Goal: Navigation & Orientation: Find specific page/section

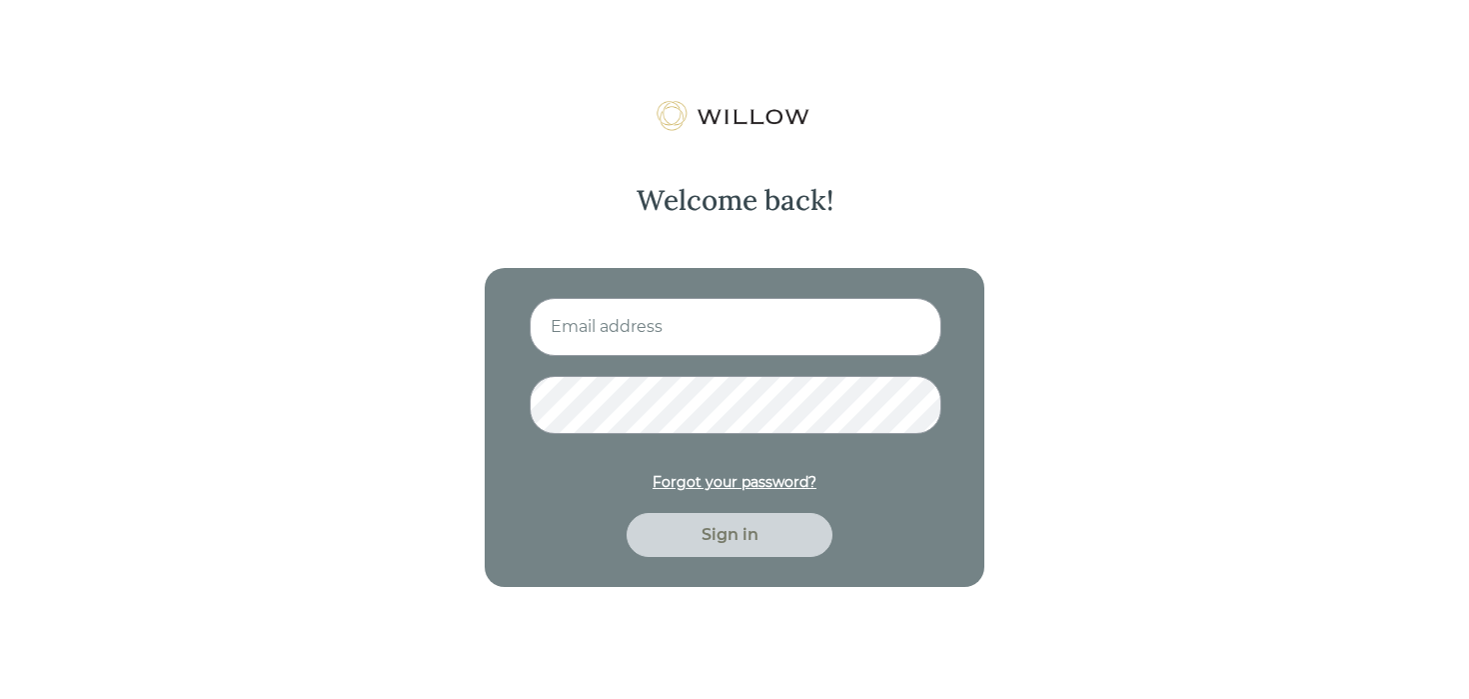
click at [619, 328] on input at bounding box center [736, 327] width 412 height 58
type input "[PERSON_NAME][EMAIL_ADDRESS][DOMAIN_NAME]"
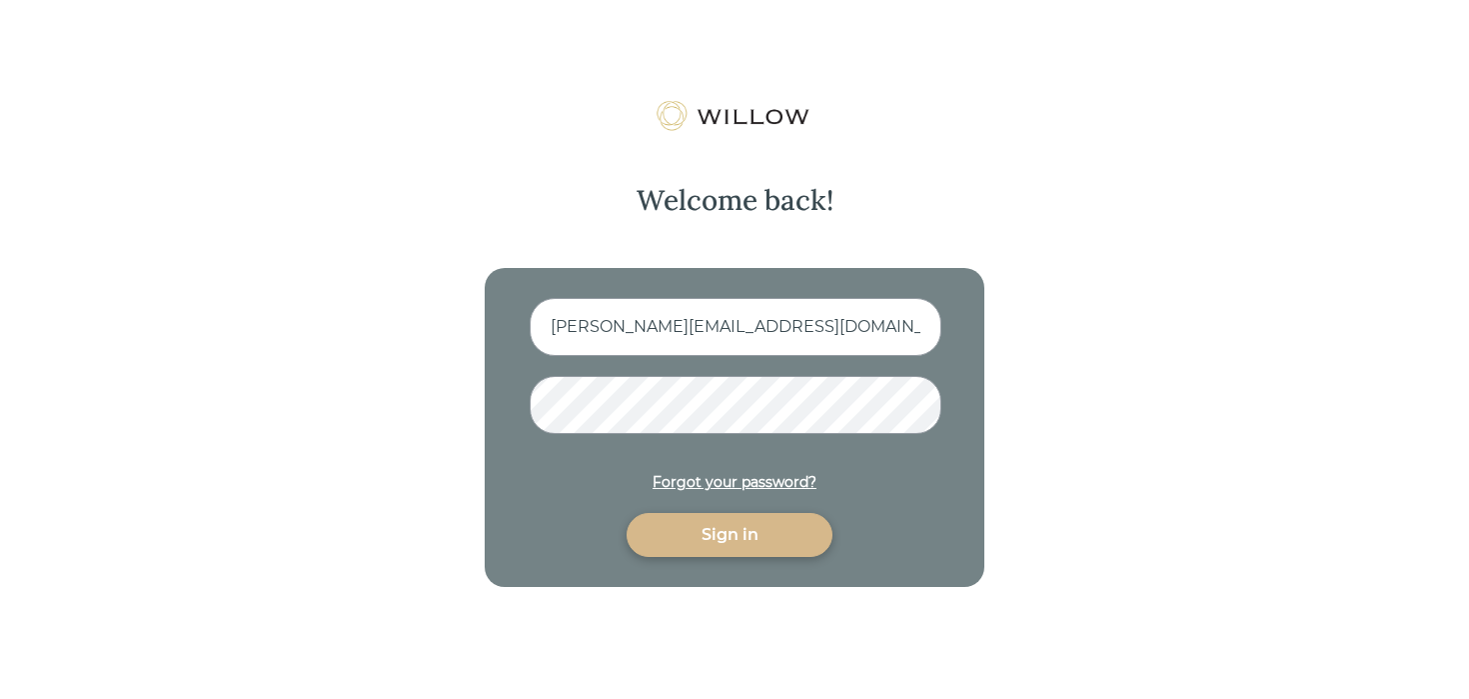
click at [727, 540] on div "Sign in" at bounding box center [730, 535] width 160 height 24
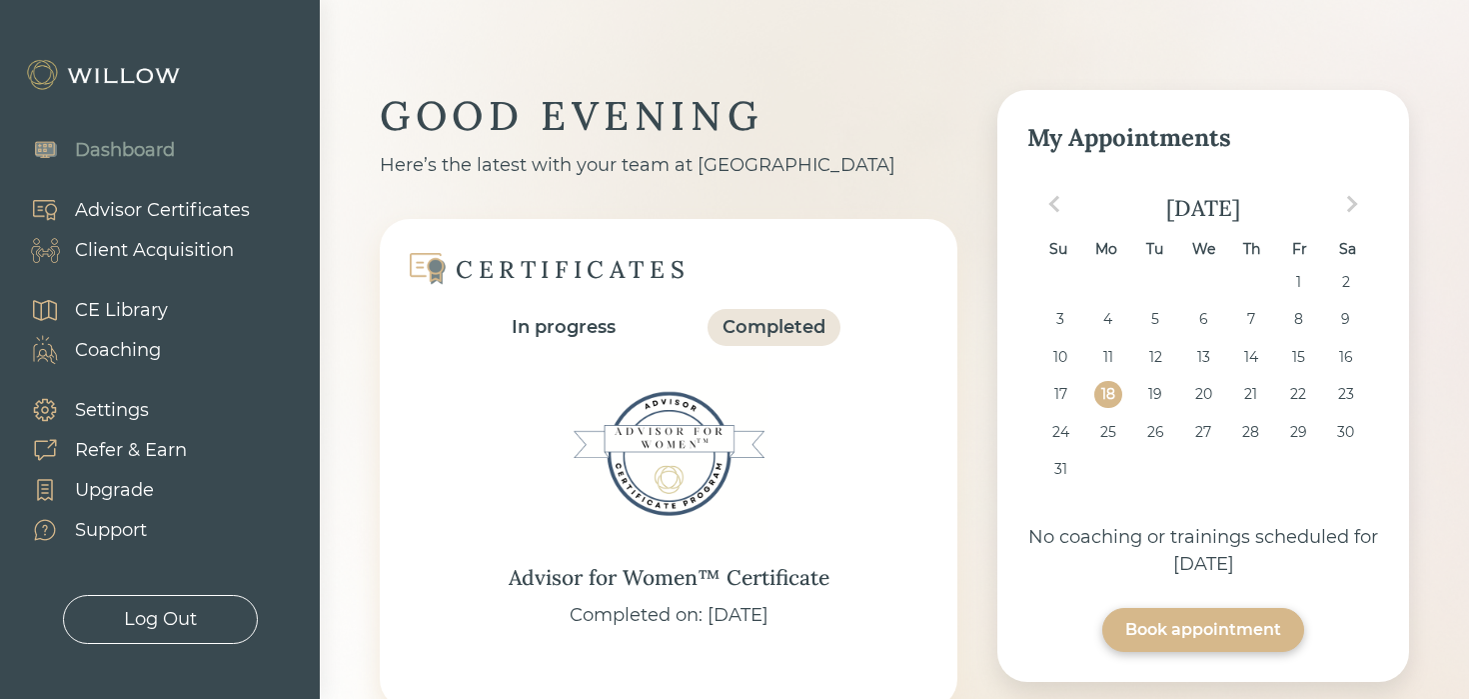
click at [140, 252] on div "Client Acquisition" at bounding box center [154, 250] width 159 height 27
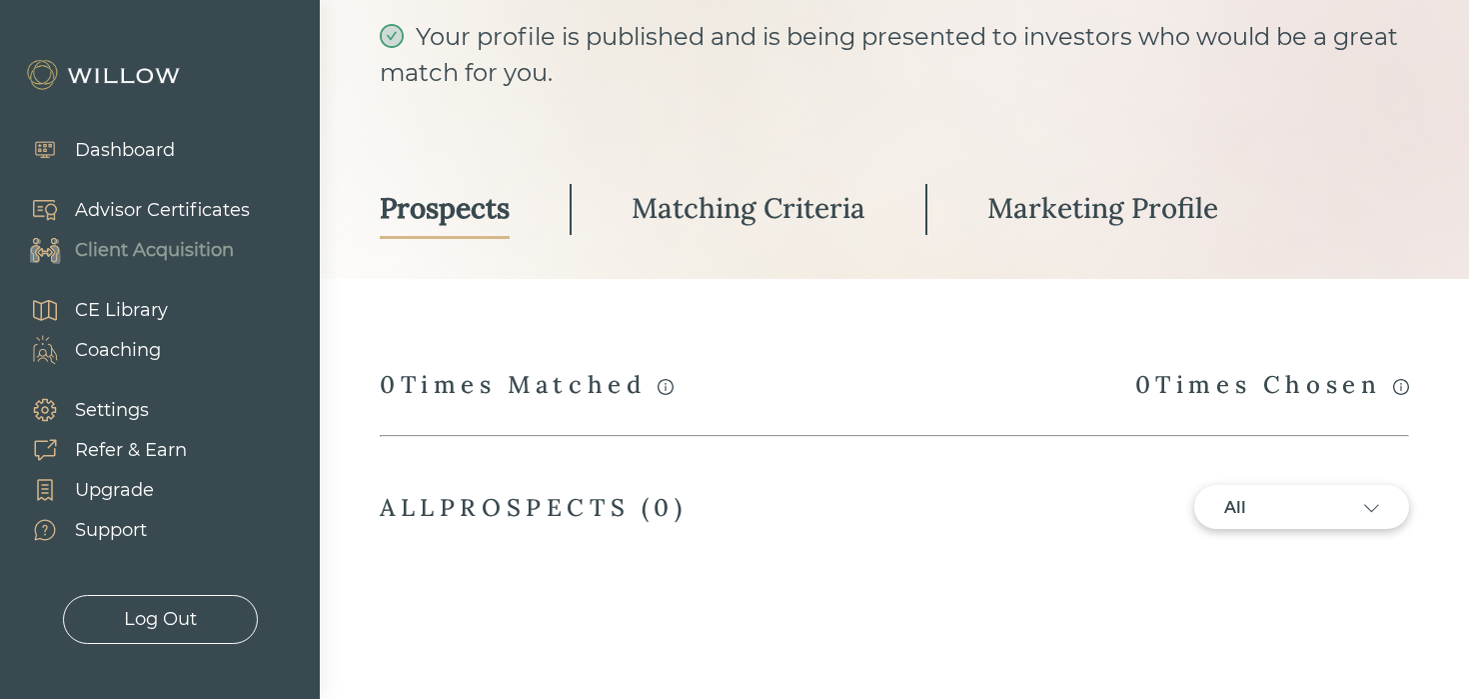
scroll to position [150, 0]
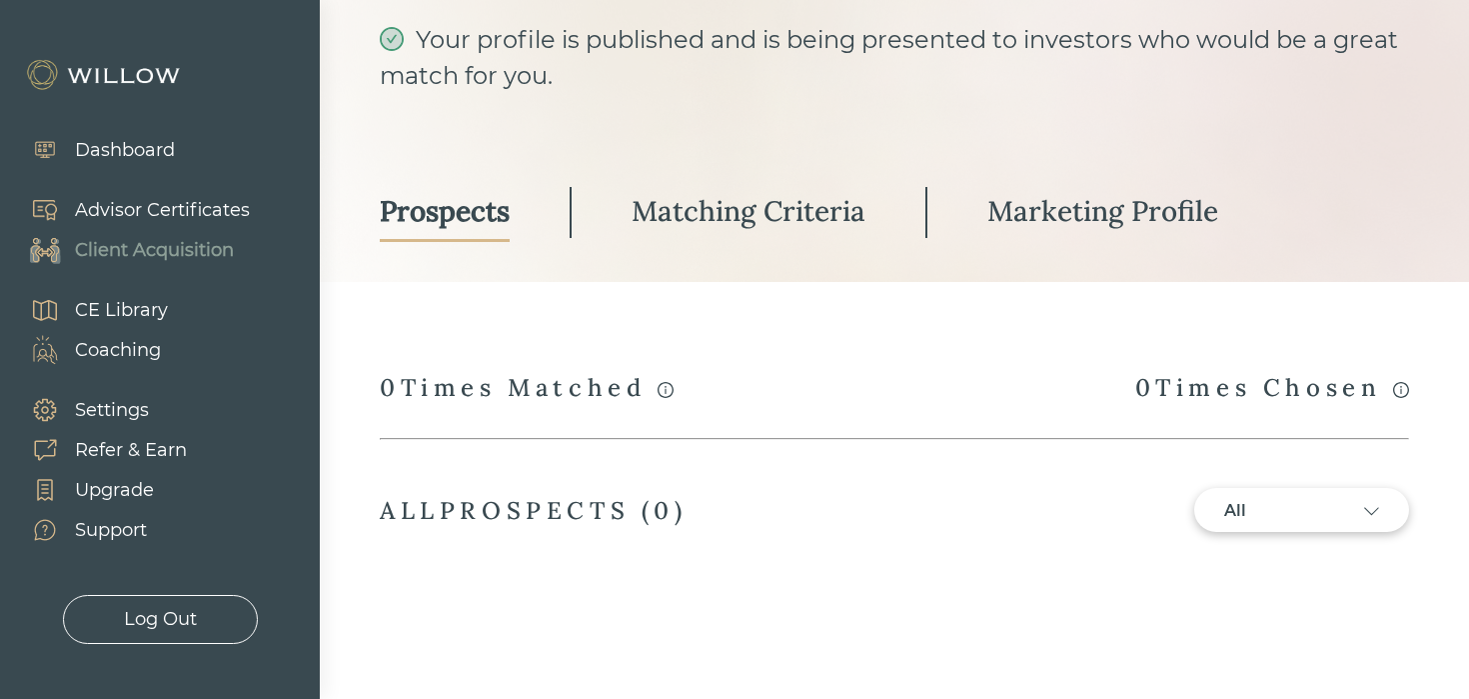
click at [111, 486] on div "Upgrade" at bounding box center [114, 490] width 79 height 27
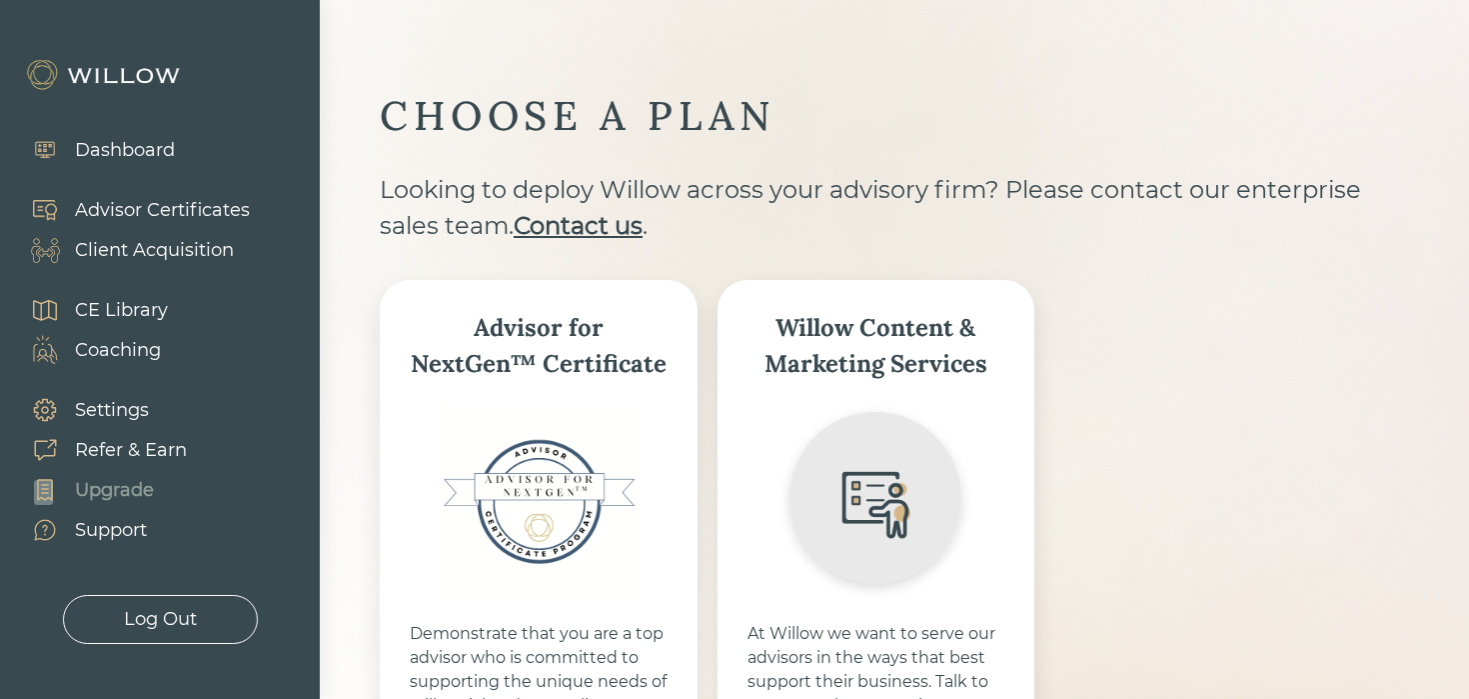
click at [115, 445] on div "Refer & Earn" at bounding box center [131, 450] width 112 height 27
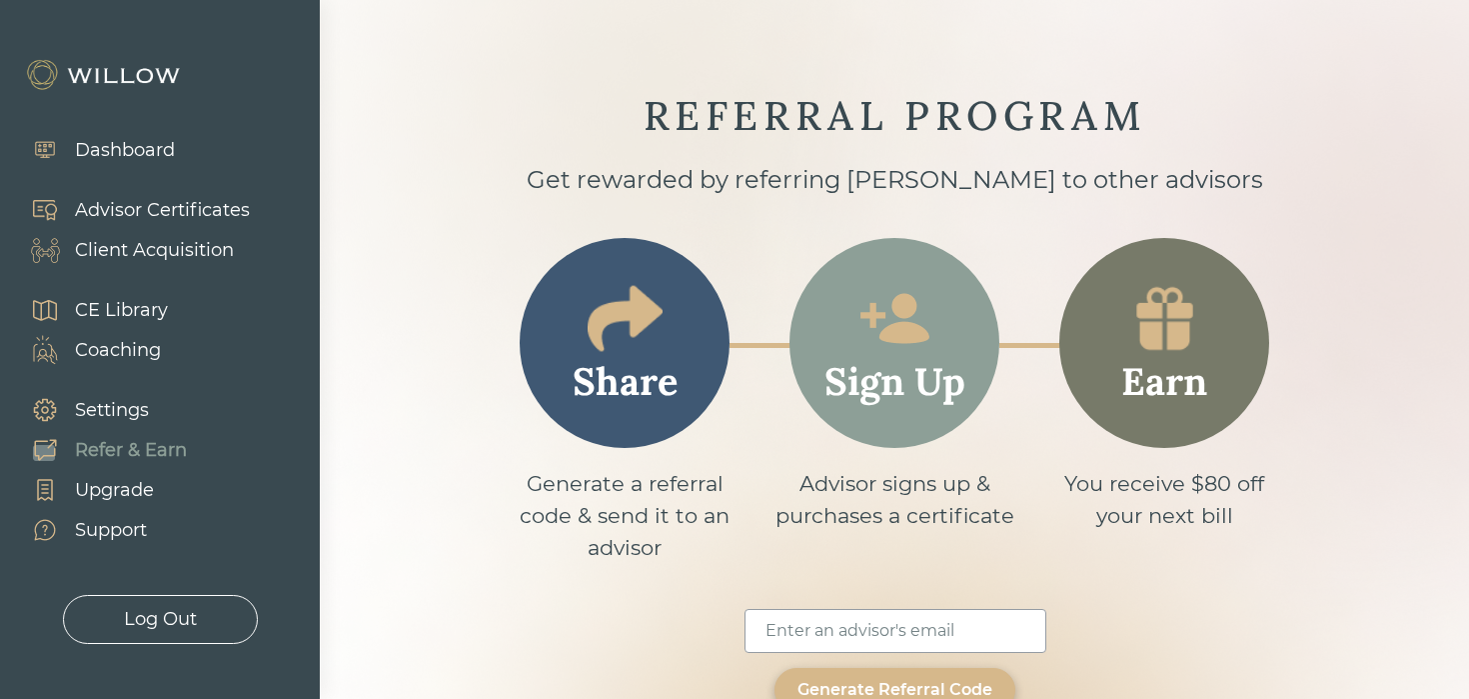
click at [114, 413] on div "Settings" at bounding box center [112, 410] width 74 height 27
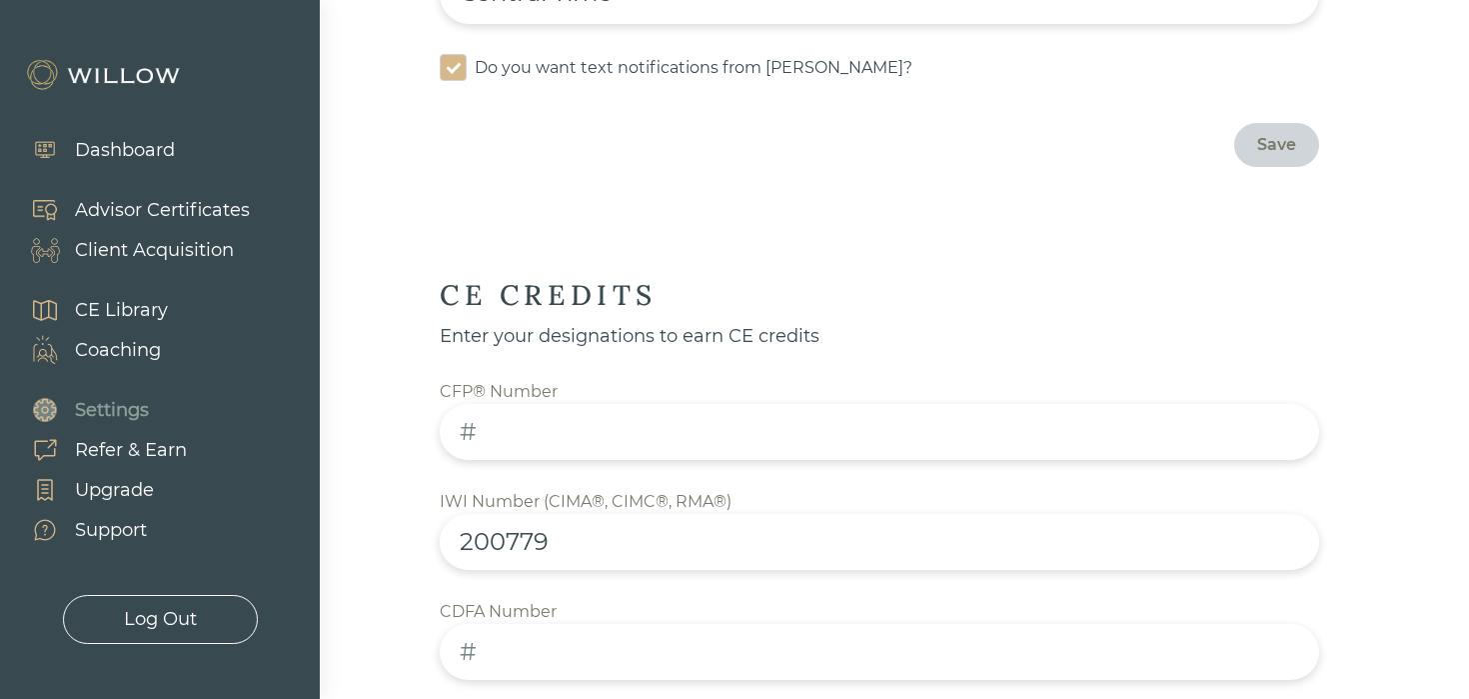
scroll to position [816, 0]
click at [155, 200] on div "Advisor Certificates" at bounding box center [162, 210] width 175 height 27
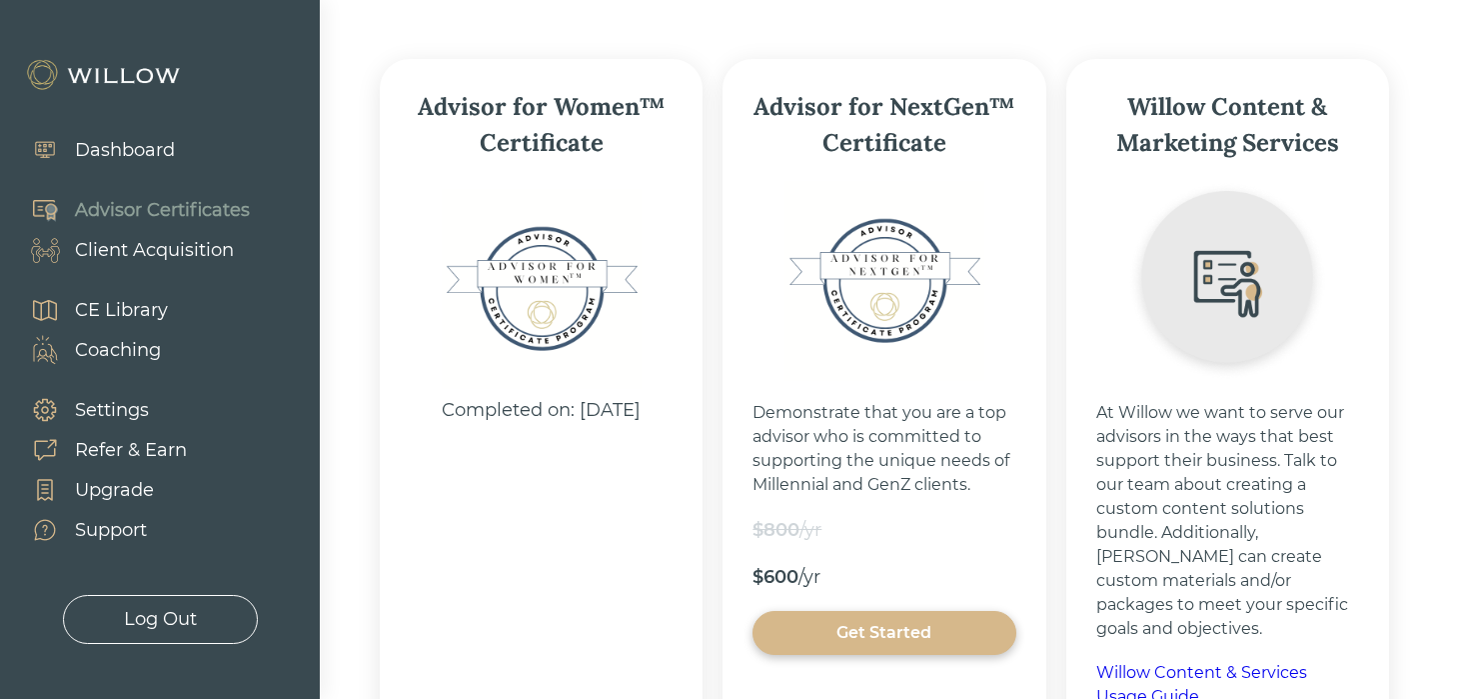
scroll to position [326, 0]
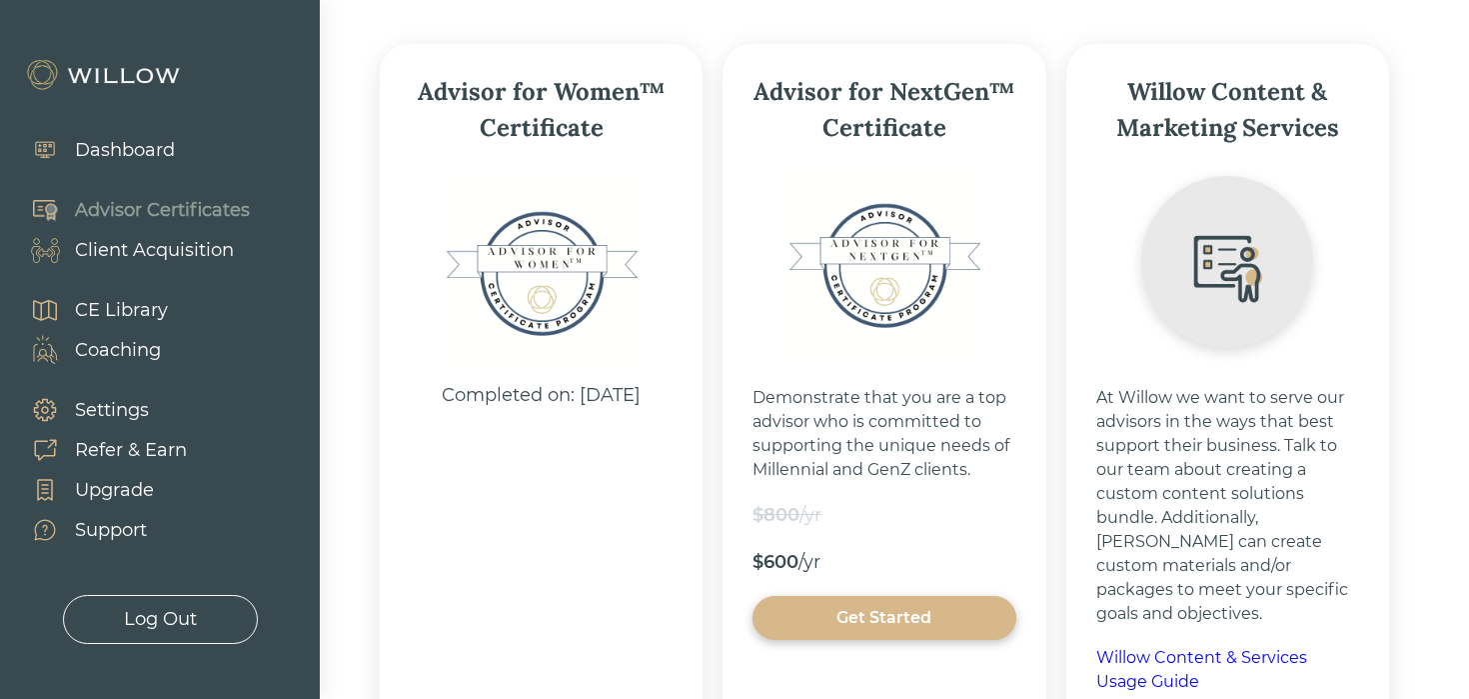
click at [661, 389] on div "Completed on: [DATE]" at bounding box center [541, 292] width 243 height 253
click at [127, 247] on div "Client Acquisition" at bounding box center [154, 250] width 159 height 27
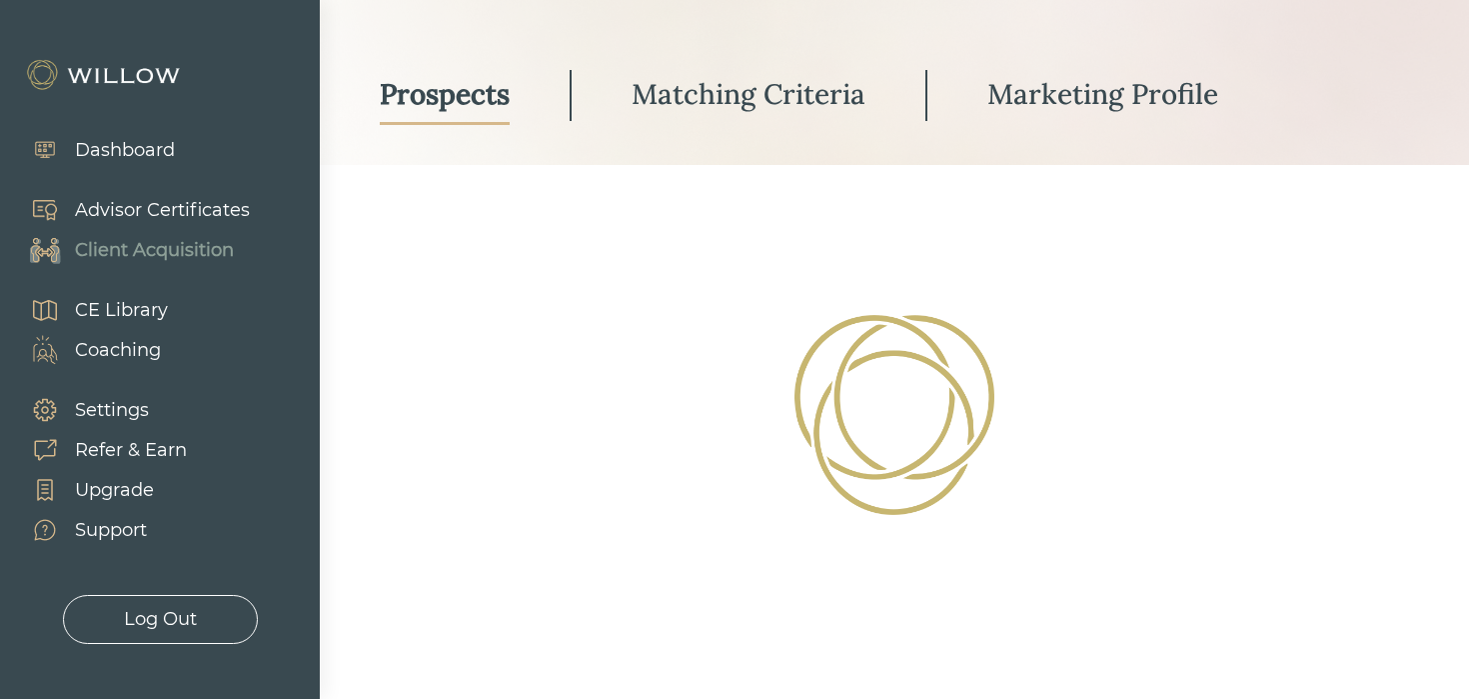
scroll to position [153, 0]
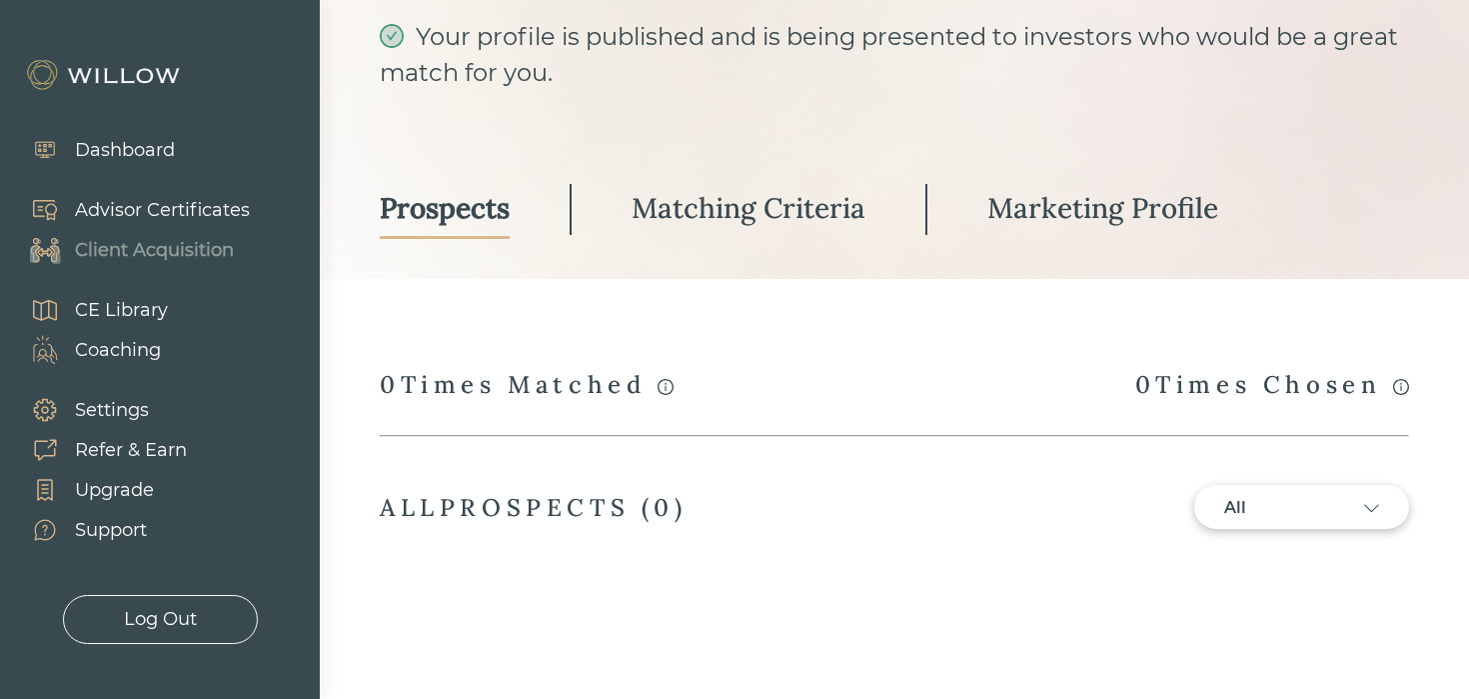
click at [1290, 501] on div "All" at bounding box center [1265, 508] width 80 height 24
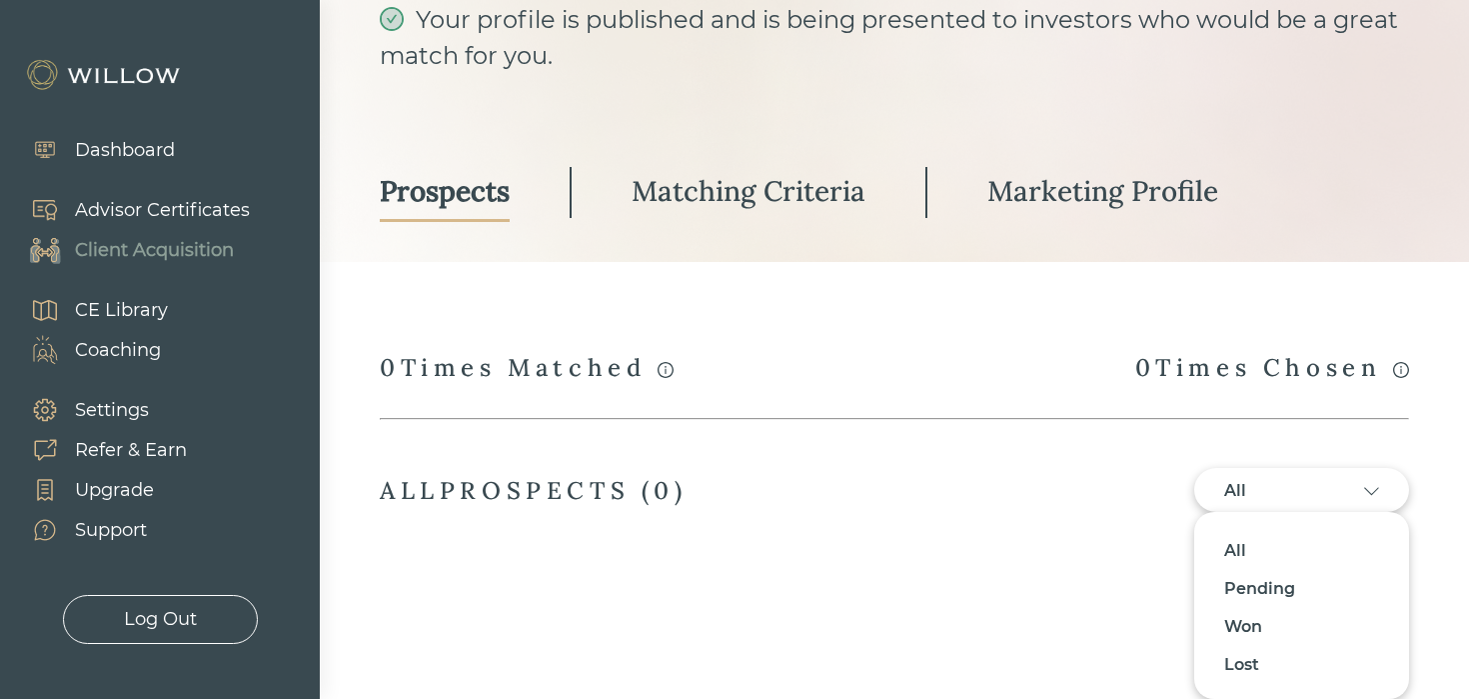
click at [910, 492] on div at bounding box center [734, 349] width 1469 height 699
